Goal: Find contact information: Obtain details needed to contact an individual or organization

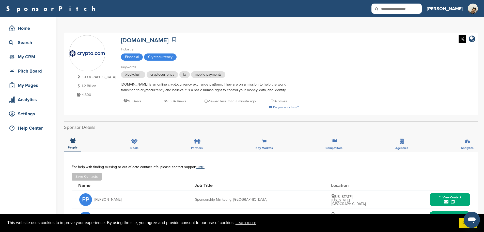
click at [152, 61] on div "Financial Cryptocurrency" at bounding box center [210, 57] width 178 height 8
click at [153, 60] on span "Cryptocurrency" at bounding box center [160, 56] width 33 height 7
click at [154, 53] on div "Industry Financial Cryptocurrency" at bounding box center [210, 54] width 178 height 15
click at [151, 75] on span "cryptocurrency" at bounding box center [163, 74] width 32 height 7
click at [36, 44] on div "Search" at bounding box center [29, 42] width 43 height 9
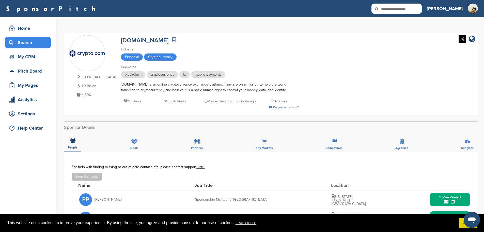
click at [18, 40] on div "Search" at bounding box center [29, 42] width 43 height 9
click at [18, 45] on div "Search" at bounding box center [29, 42] width 43 height 9
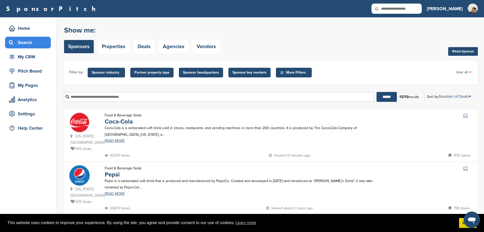
click at [303, 72] on span "More Filters" at bounding box center [294, 73] width 29 height 6
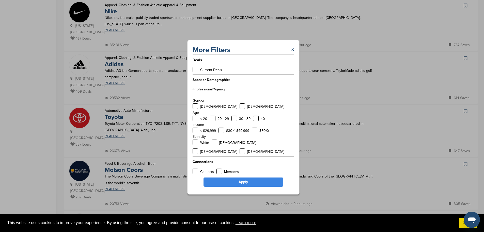
scroll to position [203, 0]
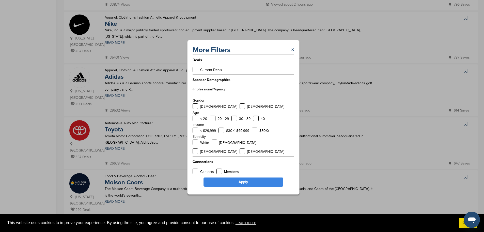
click at [289, 54] on div "More Filters ×" at bounding box center [244, 49] width 102 height 9
click at [295, 55] on div "More Filters × Deals Current Deals Sponsor Demographics (Professional/Agency) G…" at bounding box center [243, 117] width 112 height 154
click at [289, 53] on div "More Filters ×" at bounding box center [244, 49] width 102 height 9
click at [293, 54] on link "×" at bounding box center [292, 49] width 3 height 9
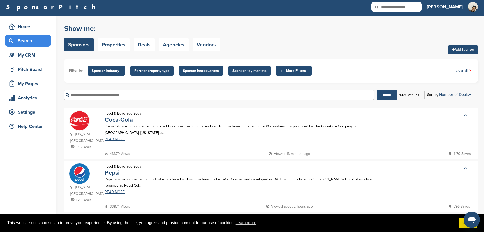
scroll to position [0, 0]
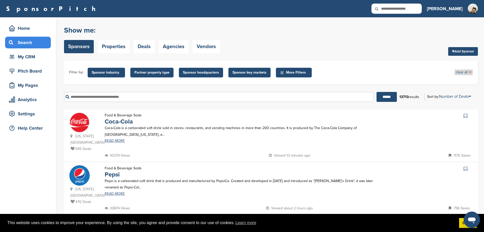
click at [461, 71] on link "clear all ×" at bounding box center [464, 72] width 16 height 6
click at [112, 74] on span "Sponsor industry" at bounding box center [106, 73] width 29 height 6
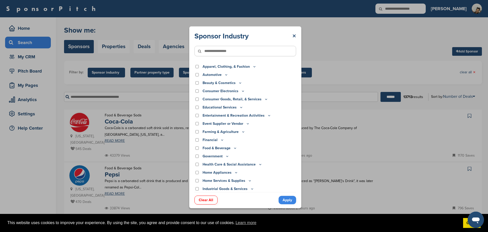
click at [243, 56] on input"] "text" at bounding box center [246, 51] width 102 height 10
type input"] "*"
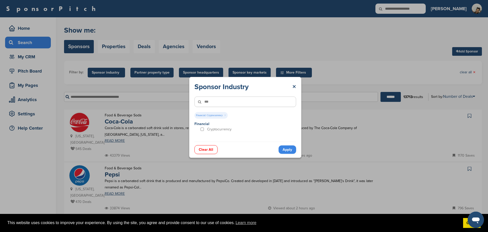
click at [293, 151] on link "Apply" at bounding box center [288, 149] width 18 height 8
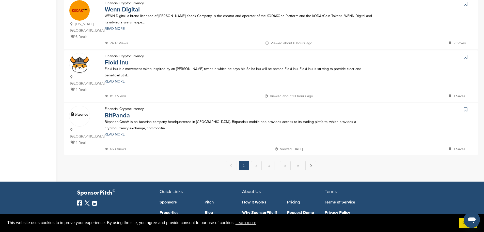
scroll to position [516, 0]
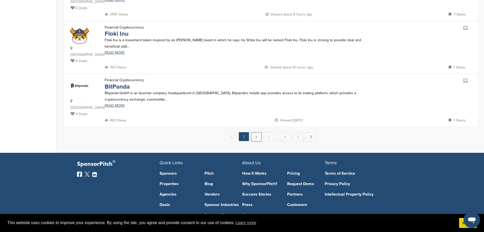
click at [254, 132] on link "2" at bounding box center [256, 136] width 11 height 9
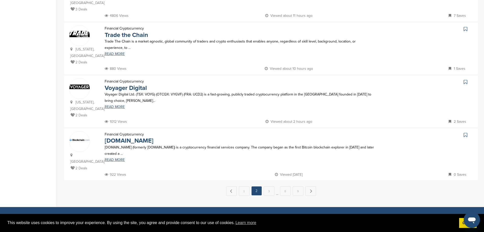
scroll to position [458, 0]
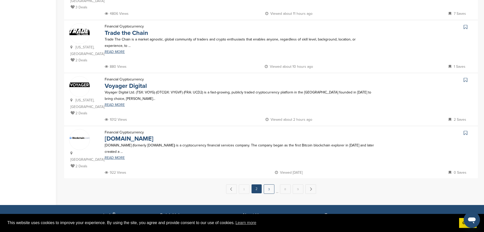
click at [271, 184] on link "3" at bounding box center [269, 188] width 11 height 9
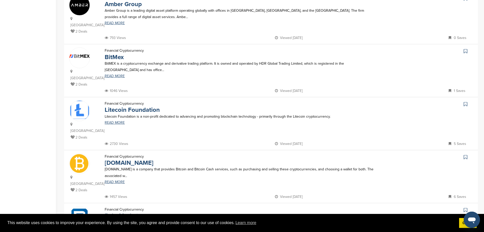
scroll to position [229, 0]
click at [82, 153] on img at bounding box center [79, 163] width 20 height 20
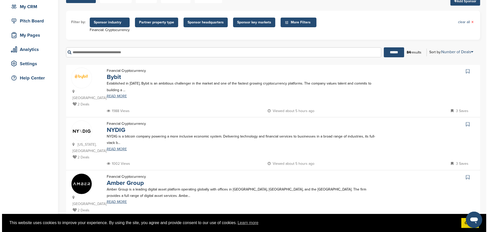
scroll to position [0, 0]
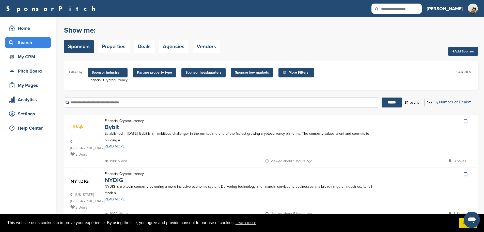
click at [112, 74] on span "Sponsor industry" at bounding box center [108, 73] width 32 height 6
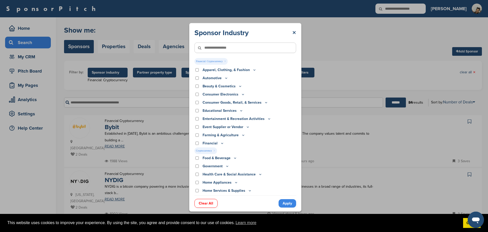
click at [206, 198] on div "Clear All Apply" at bounding box center [246, 200] width 102 height 11
click at [207, 204] on link "Clear All" at bounding box center [206, 203] width 23 height 9
click at [289, 203] on link "Apply" at bounding box center [288, 203] width 18 height 8
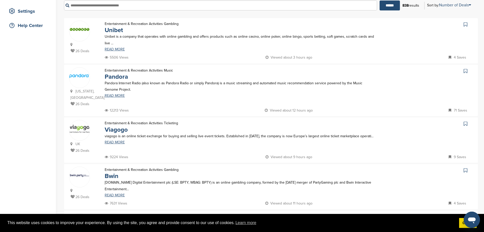
scroll to position [102, 0]
click at [86, 80] on span at bounding box center [79, 76] width 20 height 17
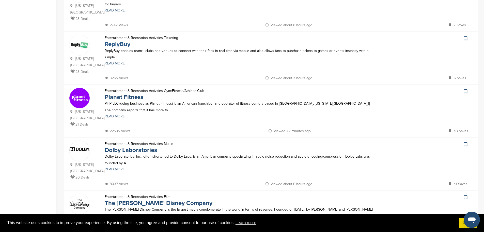
scroll to position [432, 0]
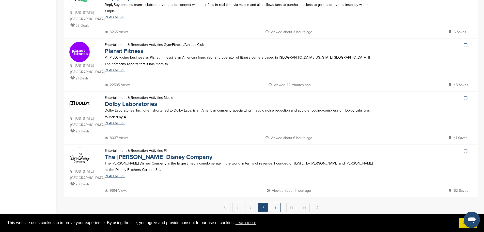
click at [277, 202] on link "4" at bounding box center [275, 206] width 11 height 9
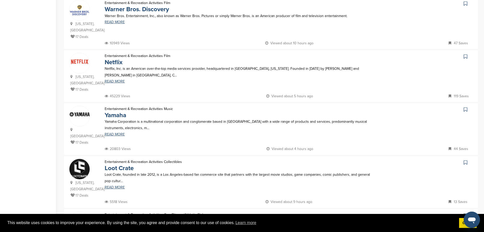
scroll to position [534, 0]
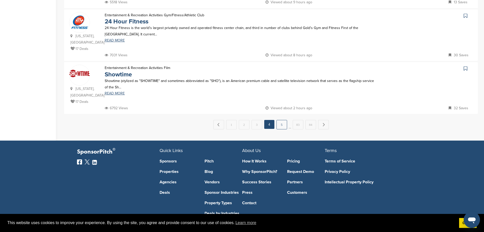
click at [279, 121] on link "5" at bounding box center [282, 124] width 11 height 9
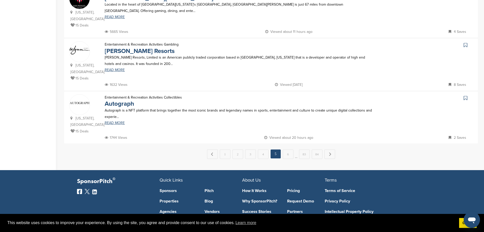
scroll to position [509, 0]
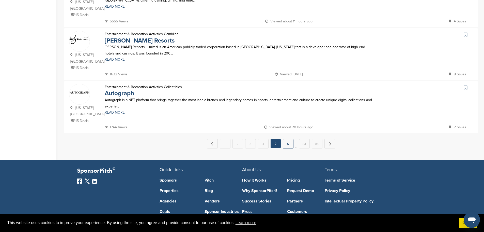
click at [291, 139] on link "6" at bounding box center [288, 143] width 11 height 9
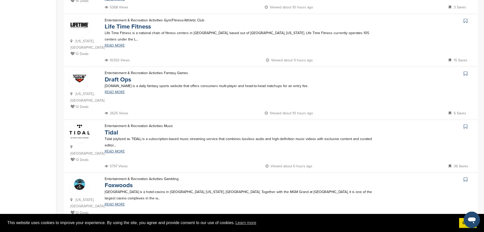
scroll to position [432, 0]
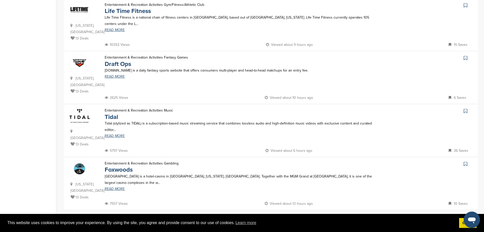
click at [283, 215] on link "7" at bounding box center [283, 219] width 11 height 9
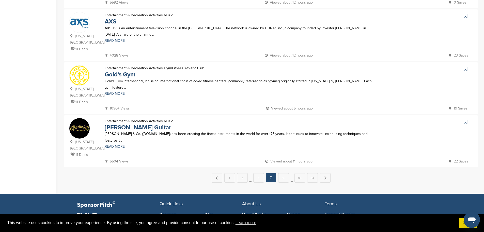
scroll to position [483, 0]
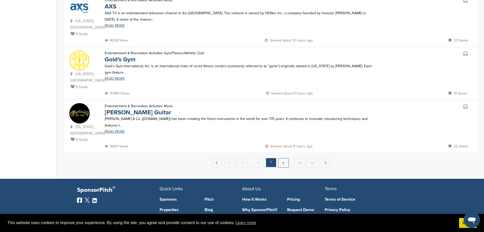
click at [283, 158] on link "8" at bounding box center [283, 162] width 11 height 9
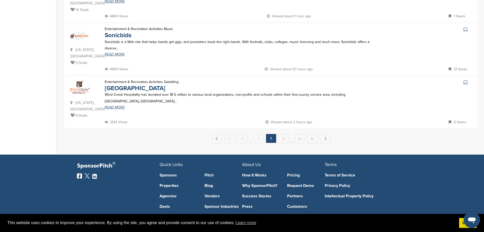
scroll to position [509, 0]
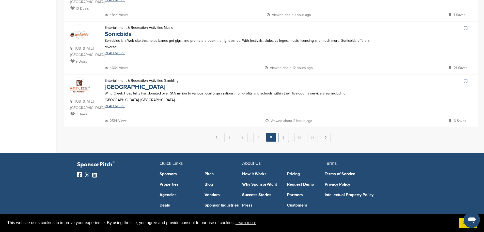
click at [282, 133] on link "9" at bounding box center [283, 137] width 11 height 9
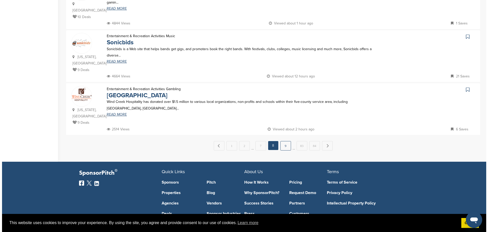
scroll to position [0, 0]
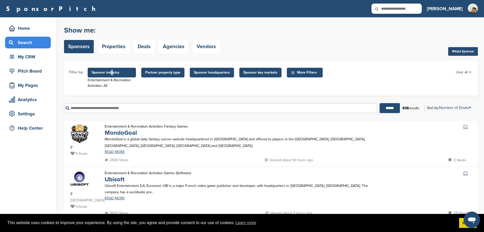
click at [111, 71] on span "Sponsor industry" at bounding box center [112, 73] width 40 height 6
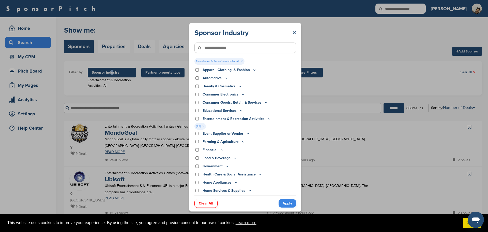
click at [207, 200] on link "Clear All" at bounding box center [206, 203] width 23 height 9
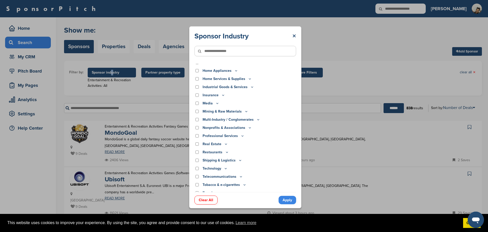
scroll to position [107, 0]
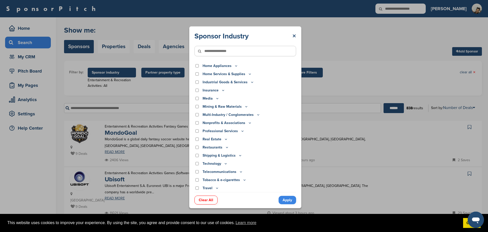
click at [241, 131] on icon at bounding box center [243, 131] width 4 height 4
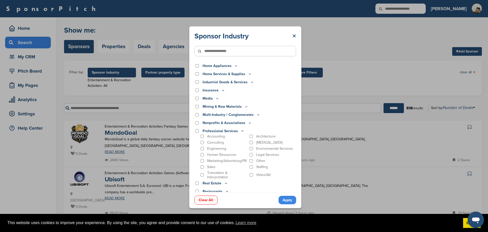
click at [227, 131] on p "Professional Services" at bounding box center [224, 131] width 42 height 6
click at [214, 52] on input"] "text" at bounding box center [246, 51] width 102 height 10
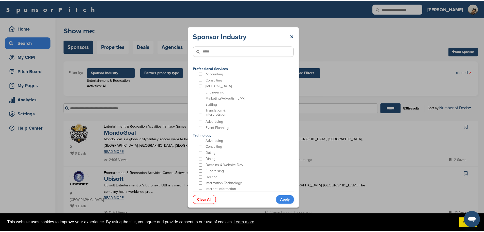
scroll to position [0, 0]
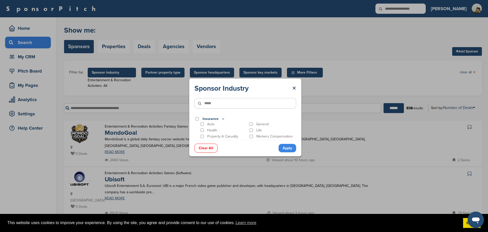
type input"] "*****"
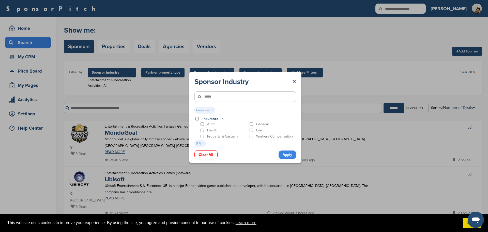
click at [287, 158] on link "Apply" at bounding box center [288, 154] width 18 height 8
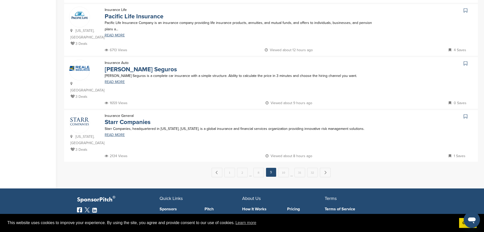
scroll to position [483, 0]
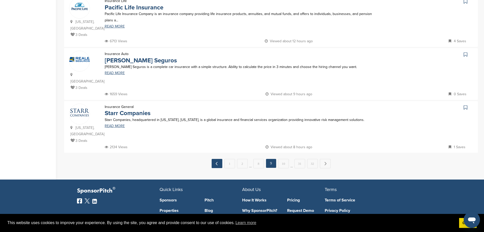
click at [223, 159] on link "← Previous" at bounding box center [217, 163] width 11 height 9
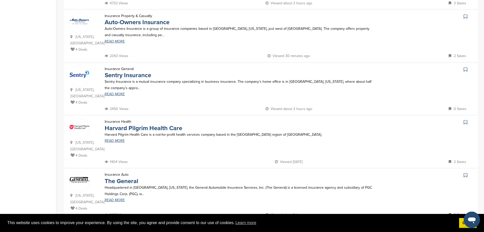
scroll to position [516, 0]
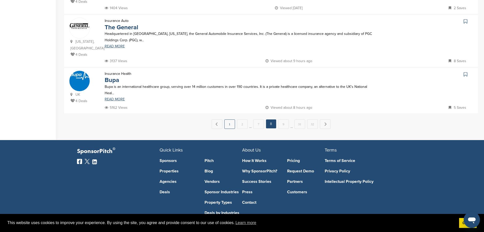
click at [228, 119] on link "1" at bounding box center [230, 123] width 11 height 9
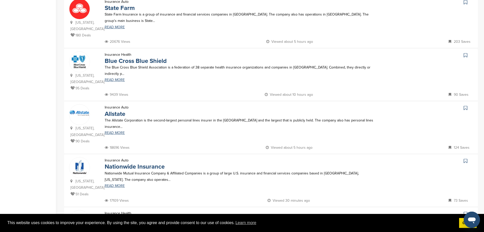
scroll to position [178, 0]
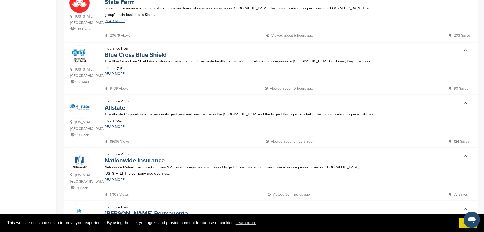
drag, startPoint x: 86, startPoint y: 138, endPoint x: 81, endPoint y: 137, distance: 5.0
drag, startPoint x: 81, startPoint y: 137, endPoint x: 81, endPoint y: 133, distance: 3.6
click at [81, 151] on img at bounding box center [79, 161] width 20 height 20
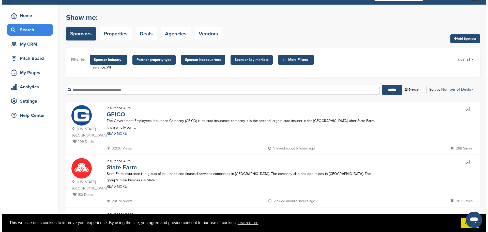
scroll to position [0, 0]
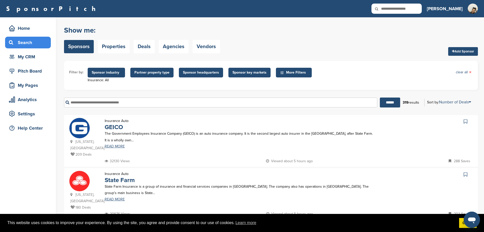
click at [100, 75] on span "Sponsor industry" at bounding box center [106, 73] width 29 height 6
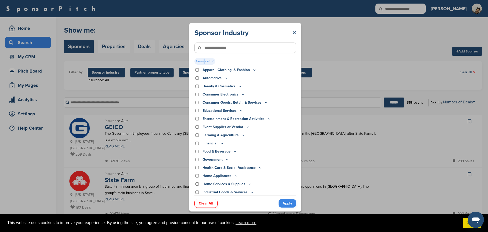
click at [203, 62] on span "Insurance: All ×" at bounding box center [205, 61] width 21 height 7
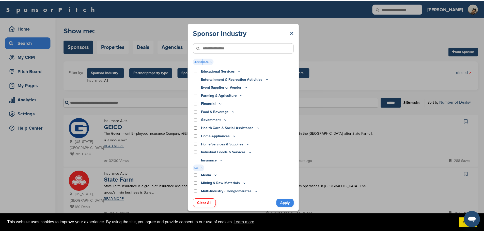
scroll to position [113, 0]
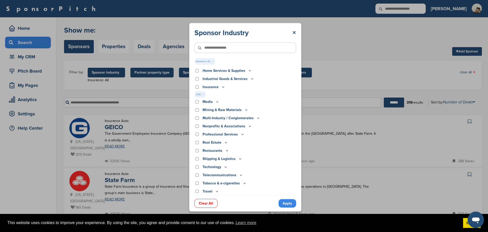
click at [222, 88] on icon at bounding box center [223, 87] width 4 height 4
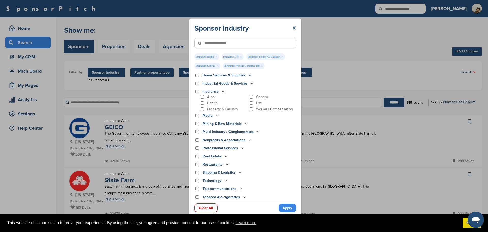
click at [203, 111] on div "Property & Casualty" at bounding box center [224, 109] width 48 height 5
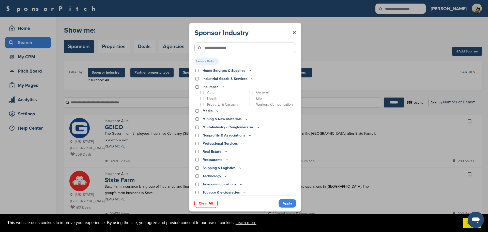
click at [287, 201] on link "Apply" at bounding box center [288, 203] width 18 height 8
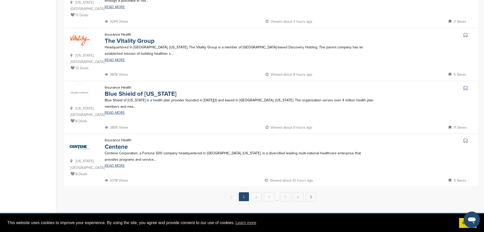
scroll to position [458, 0]
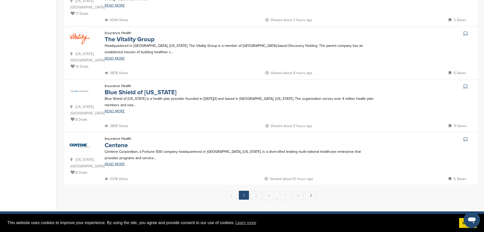
click at [80, 136] on img at bounding box center [79, 146] width 20 height 20
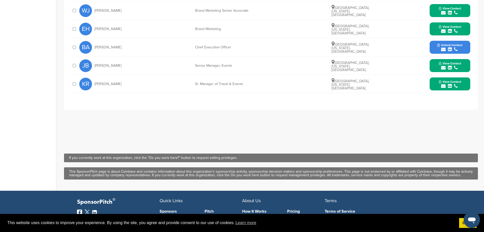
scroll to position [229, 0]
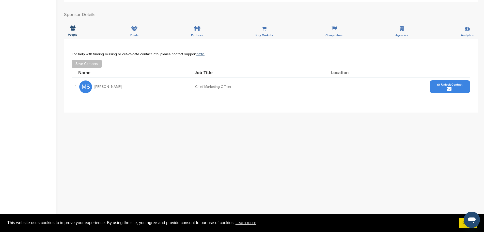
scroll to position [153, 0]
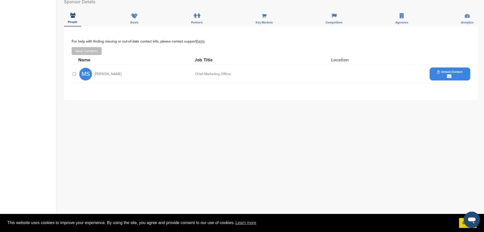
click at [438, 72] on span "Unlock Contact" at bounding box center [450, 72] width 25 height 4
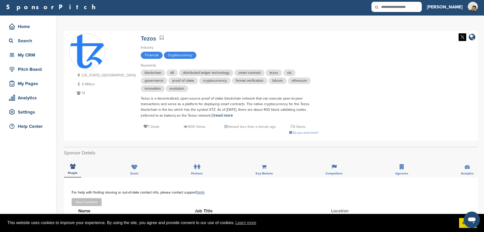
scroll to position [0, 0]
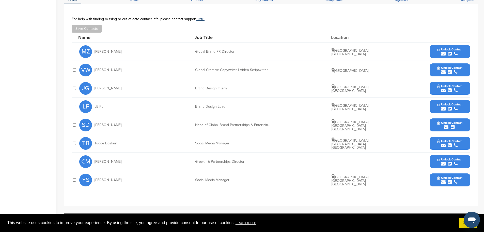
scroll to position [178, 0]
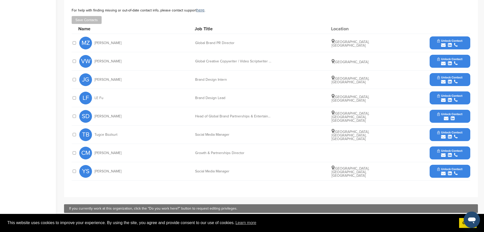
click at [459, 152] on span "Unlock Contact" at bounding box center [450, 151] width 25 height 4
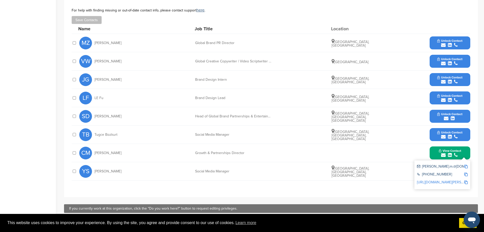
click at [440, 184] on link "http://www.linkedin.com/in/chris-m-149a4a1bb" at bounding box center [448, 182] width 62 height 4
click at [465, 165] on img at bounding box center [467, 167] width 4 height 4
click at [436, 115] on button "Unlock Contact" at bounding box center [450, 116] width 37 height 15
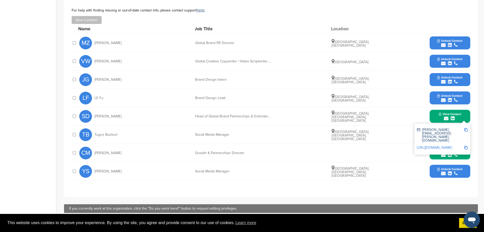
click at [427, 145] on link "http://www.linkedin.com/in/dalesarahe" at bounding box center [434, 147] width 35 height 4
click at [466, 146] on img at bounding box center [467, 148] width 4 height 4
click at [466, 131] on img at bounding box center [467, 130] width 4 height 4
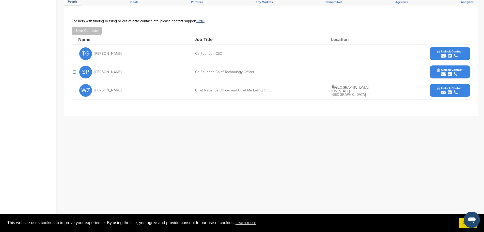
scroll to position [178, 0]
click at [436, 82] on button "Unlock Contact" at bounding box center [450, 89] width 37 height 15
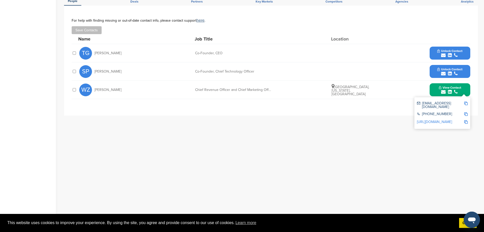
click at [432, 120] on link "[URL][DOMAIN_NAME]" at bounding box center [434, 122] width 35 height 4
click at [466, 101] on div at bounding box center [467, 104] width 4 height 7
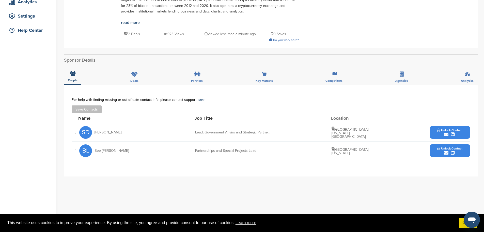
scroll to position [127, 0]
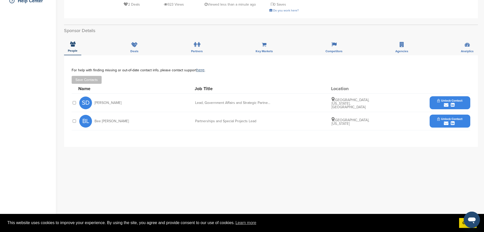
click at [448, 123] on icon "submit" at bounding box center [446, 123] width 5 height 5
click at [431, 143] on link "http://www.linkedin.com/in/bee-lee-3421202" at bounding box center [448, 145] width 62 height 4
click at [466, 136] on img at bounding box center [467, 135] width 4 height 4
click at [435, 102] on button "Unlock Contact" at bounding box center [450, 102] width 37 height 15
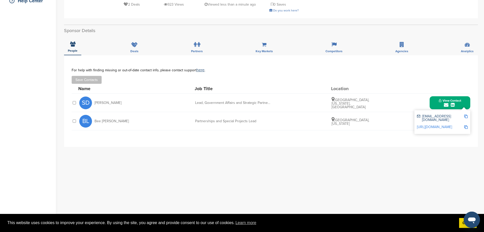
click at [439, 125] on link "http://www.linkedin.com/in/sldavis305" at bounding box center [434, 127] width 35 height 4
click at [465, 116] on img at bounding box center [467, 116] width 4 height 4
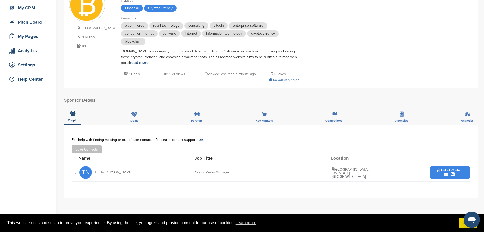
scroll to position [153, 0]
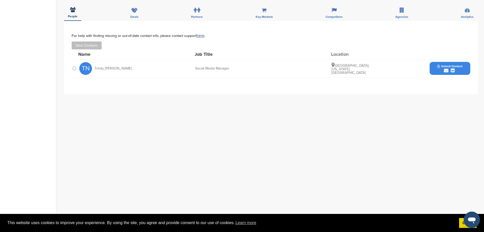
click at [441, 71] on div "submit" at bounding box center [450, 70] width 25 height 5
click at [443, 90] on link "http://www.linkedin.com/in/trinity-nofsinger-673b10193" at bounding box center [448, 92] width 62 height 4
click at [467, 82] on img at bounding box center [467, 82] width 4 height 4
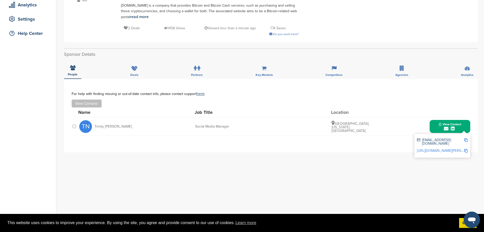
scroll to position [0, 0]
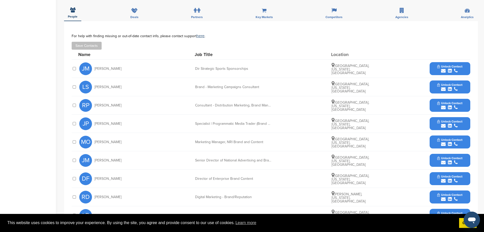
scroll to position [203, 0]
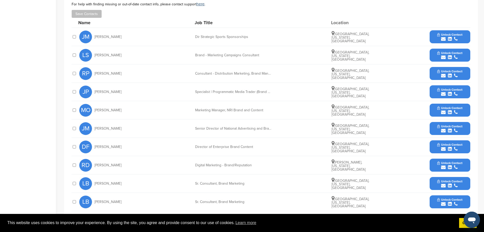
click at [448, 37] on icon "submit" at bounding box center [450, 39] width 4 height 5
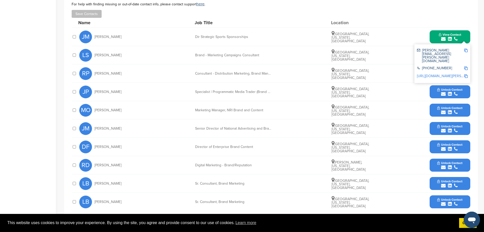
click at [439, 74] on link "https://www.linkedin.com/in/jim-mccoy-92951b10" at bounding box center [448, 76] width 62 height 4
click at [466, 49] on img at bounding box center [467, 51] width 4 height 4
click at [406, 18] on div "Name Job Title Location" at bounding box center [274, 23] width 392 height 10
click at [432, 30] on div "View Contact jim.mccoy@nationwide.com 614-249-2038 https://www.linkedin.com/in/…" at bounding box center [450, 36] width 41 height 13
click at [434, 32] on button "View Contact" at bounding box center [450, 36] width 35 height 15
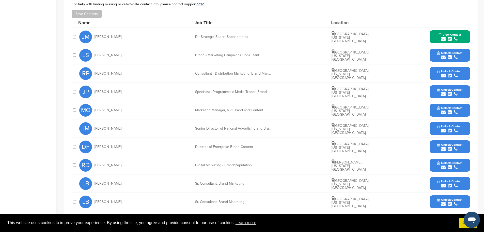
click at [430, 125] on div "Unlock Contact" at bounding box center [450, 128] width 41 height 13
click at [435, 123] on button "Unlock Contact" at bounding box center [450, 128] width 37 height 15
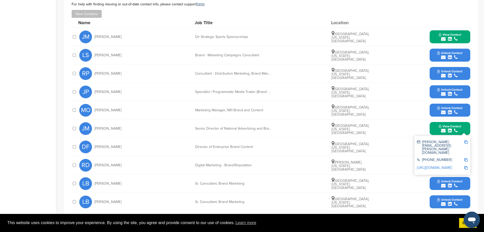
click at [446, 165] on link "http://www.linkedin.com/in/jeffmyer" at bounding box center [434, 167] width 35 height 4
click at [466, 140] on img at bounding box center [467, 142] width 4 height 4
click at [464, 127] on button "View Contact" at bounding box center [450, 128] width 35 height 15
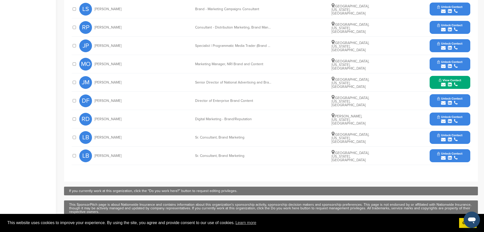
scroll to position [254, 0]
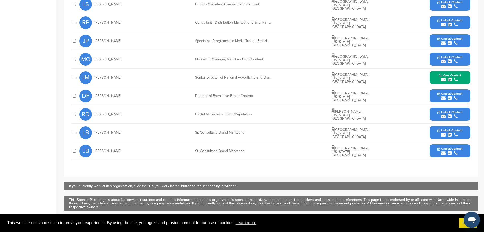
click at [458, 132] on div "submit" at bounding box center [450, 134] width 25 height 5
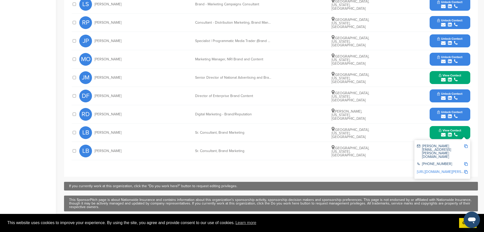
click at [443, 169] on link "http://www.linkedin.com/in/lisa-baker-6a12b21a" at bounding box center [448, 171] width 62 height 4
click at [468, 144] on img at bounding box center [467, 146] width 4 height 4
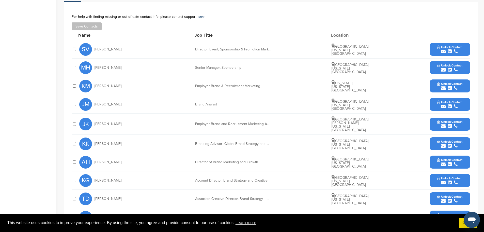
scroll to position [178, 0]
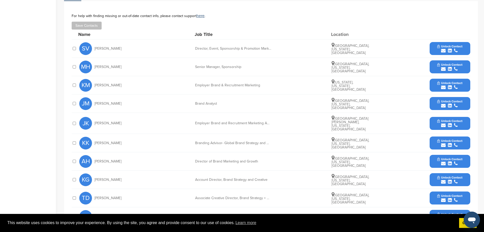
click at [441, 66] on span "Unlock Contact" at bounding box center [450, 65] width 25 height 4
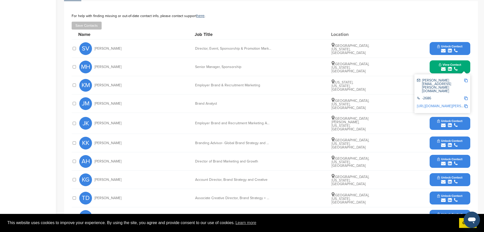
click at [443, 104] on link "http://www.linkedin.com/in/molly-hebert-b509a9141" at bounding box center [448, 106] width 62 height 4
click at [465, 81] on img at bounding box center [467, 81] width 4 height 4
click at [435, 67] on button "View Contact" at bounding box center [450, 66] width 35 height 15
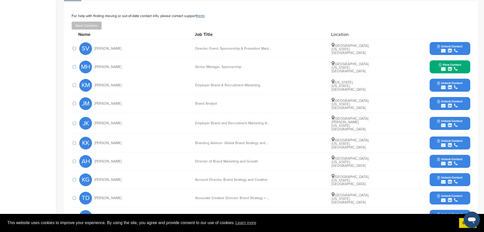
click at [432, 47] on button "Unlock Contact" at bounding box center [450, 48] width 37 height 15
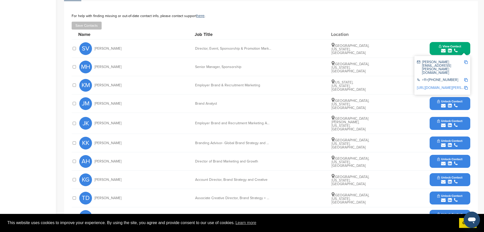
click at [437, 85] on link "http://www.linkedin.com/in/sallie-vanasdale-2b82636" at bounding box center [448, 87] width 62 height 4
click at [466, 61] on img at bounding box center [467, 62] width 4 height 4
click at [441, 157] on span "Unlock Contact" at bounding box center [450, 159] width 25 height 4
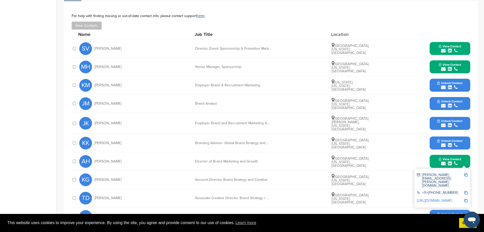
click at [441, 198] on link "http://www.linkedin.com/in/adamchickey" at bounding box center [434, 200] width 35 height 4
click at [467, 173] on img at bounding box center [467, 175] width 4 height 4
